Goal: Task Accomplishment & Management: Complete application form

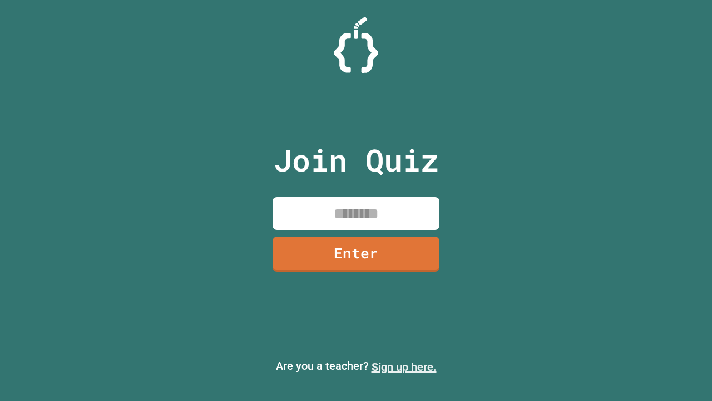
click at [404, 367] on link "Sign up here." at bounding box center [404, 366] width 65 height 13
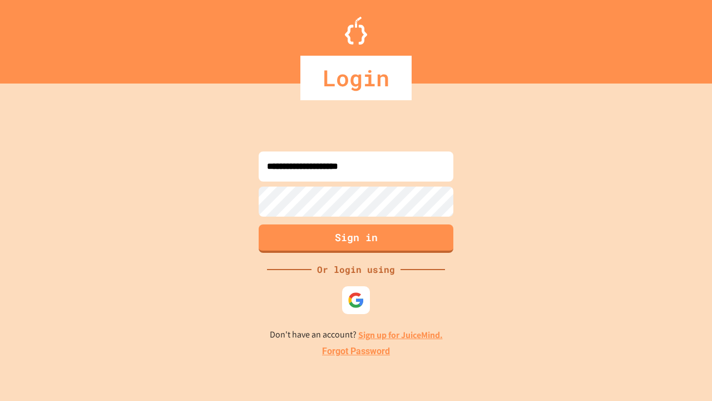
type input "**********"
